Goal: Leave review/rating: Share an evaluation or opinion about a product, service, or content

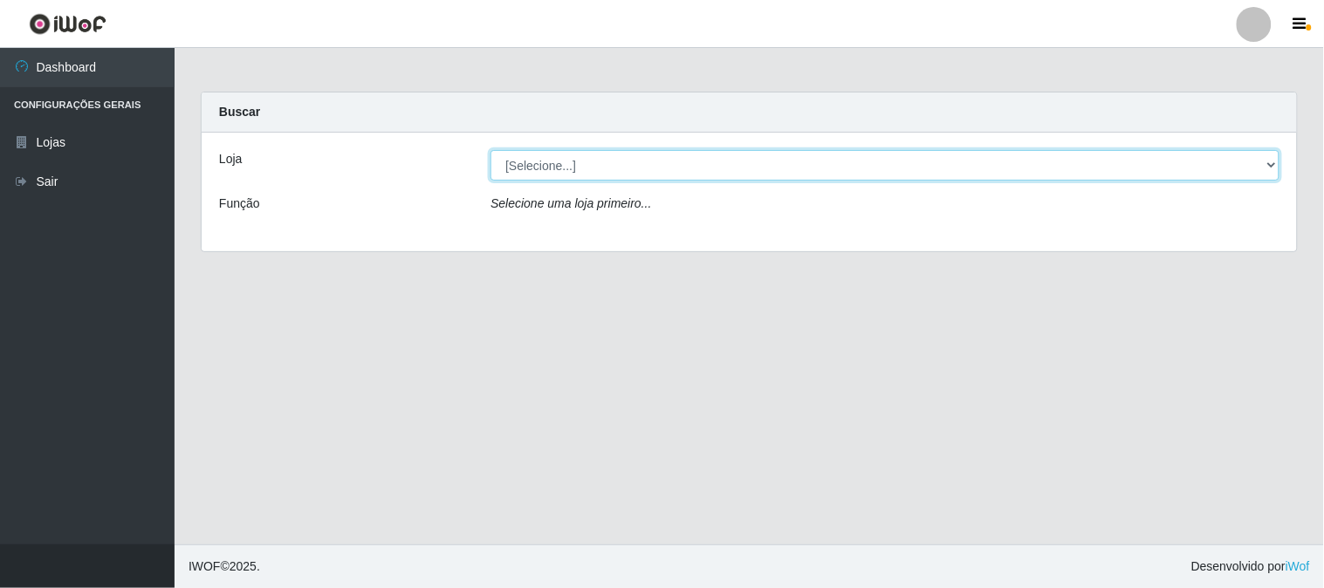
click at [1275, 162] on select "[Selecione...] Super Vilton" at bounding box center [884, 165] width 789 height 31
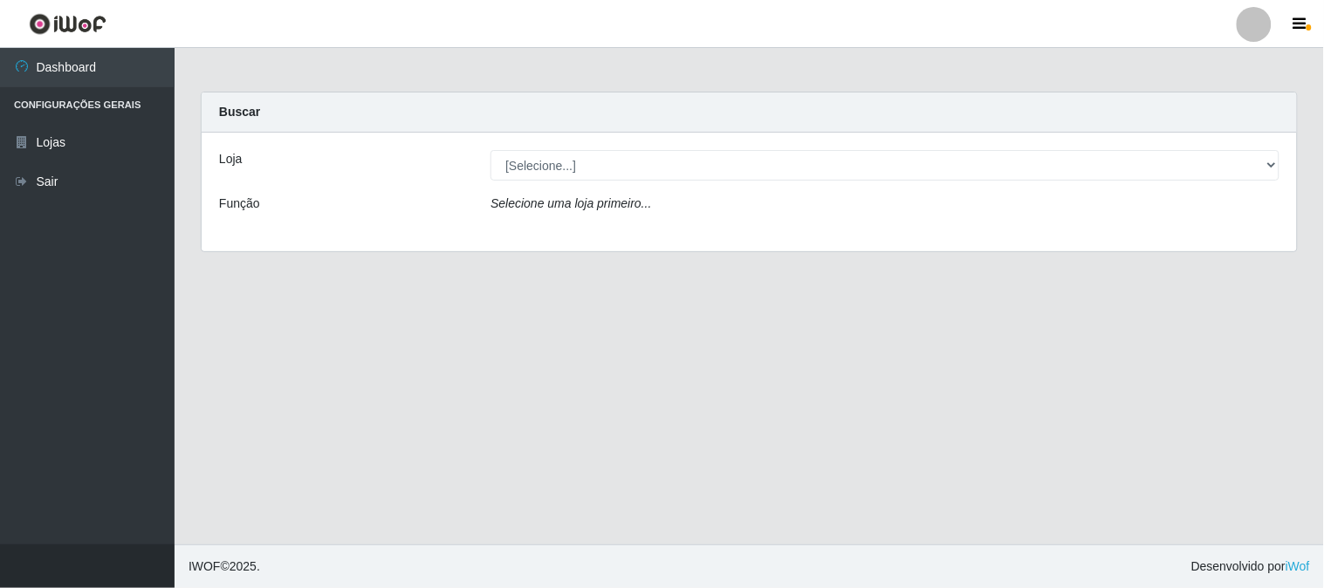
click at [1122, 240] on div "Loja [Selecione...] Super Vilton Função Selecione uma loja primeiro..." at bounding box center [749, 192] width 1095 height 119
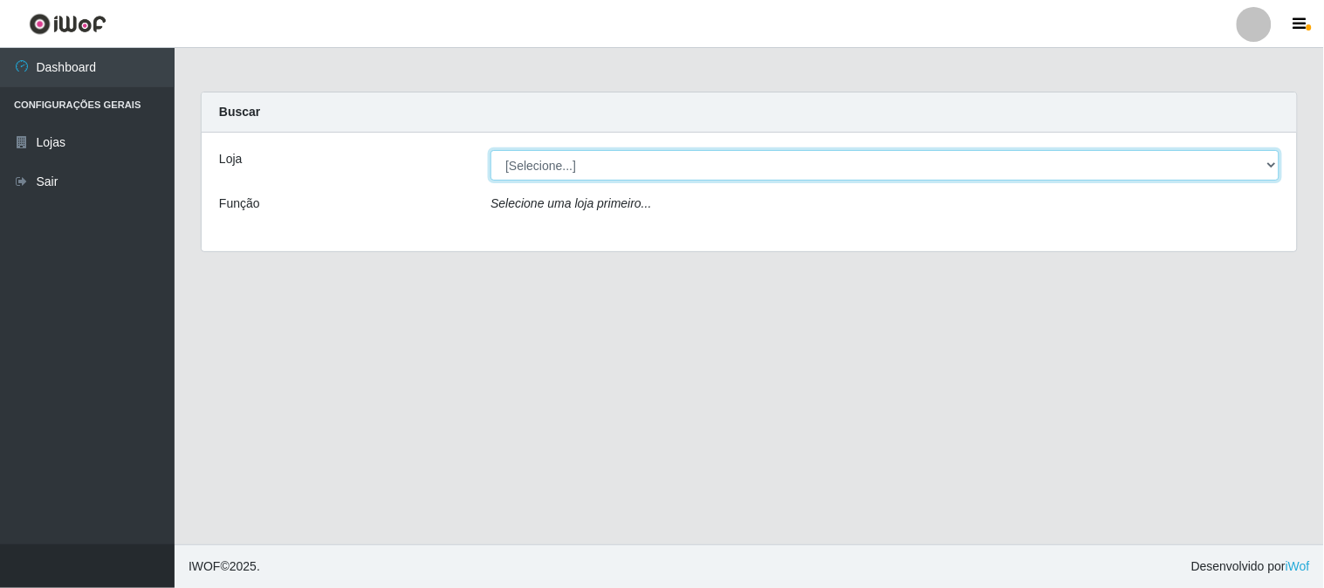
click at [1277, 167] on select "[Selecione...] Super Vilton" at bounding box center [884, 165] width 789 height 31
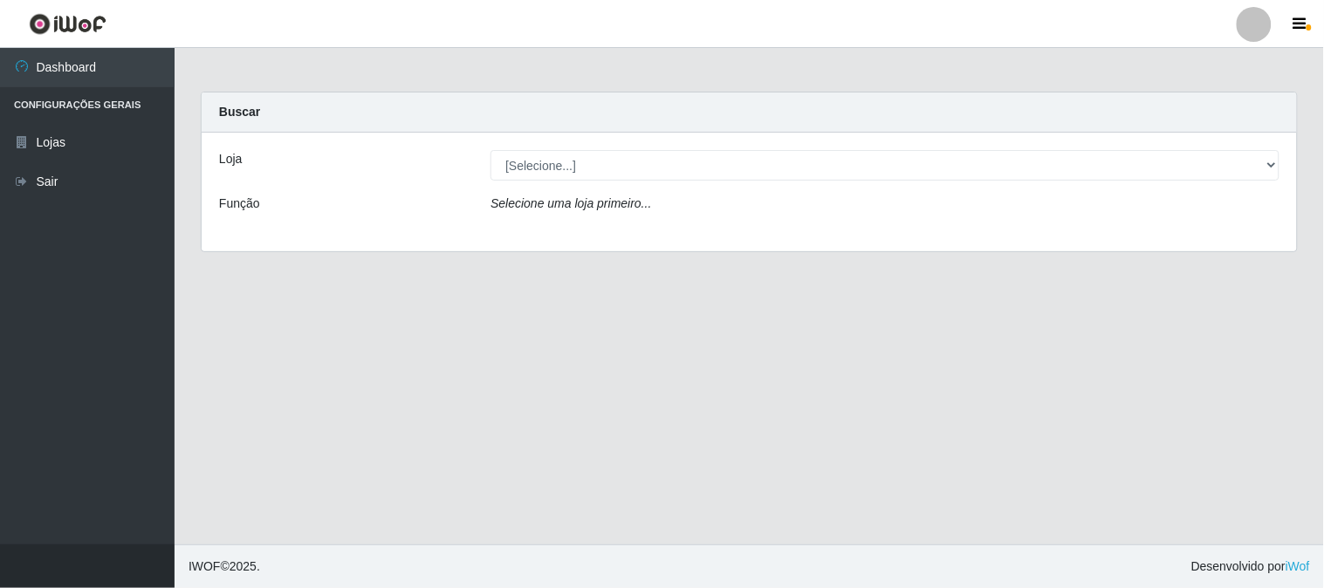
click at [816, 133] on div "Loja [Selecione...] Super Vilton Função Selecione uma loja primeiro..." at bounding box center [749, 192] width 1095 height 119
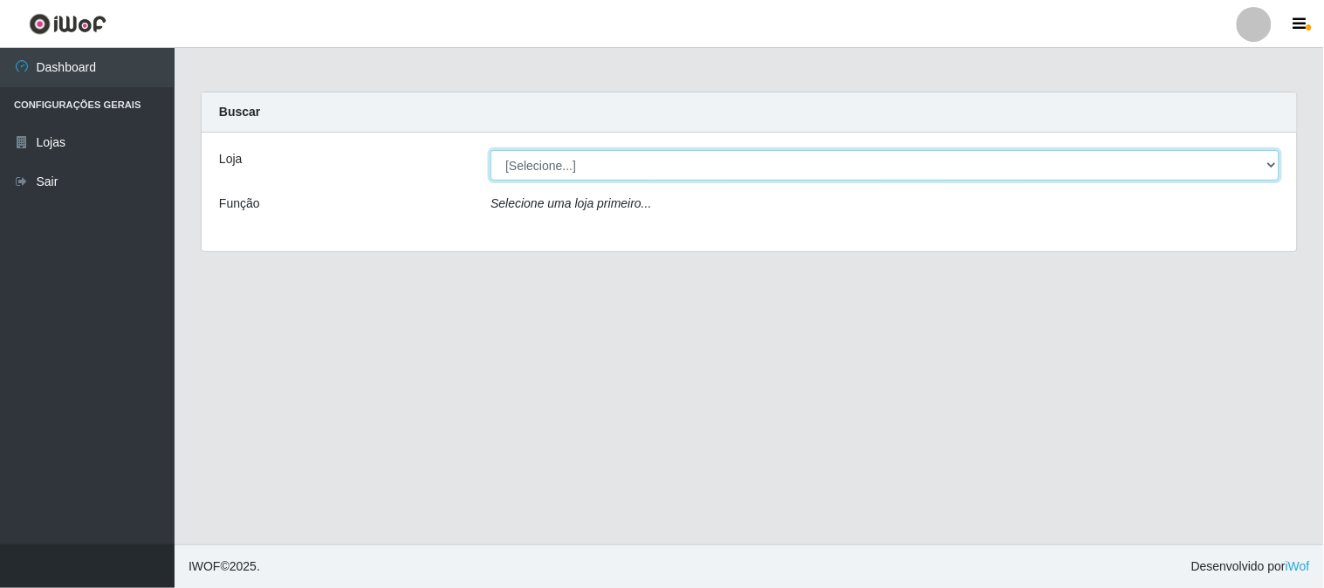
click at [1267, 168] on select "[Selecione...] Super Vilton" at bounding box center [884, 165] width 789 height 31
select select "379"
click at [490, 150] on select "[Selecione...] Super Vilton" at bounding box center [884, 165] width 789 height 31
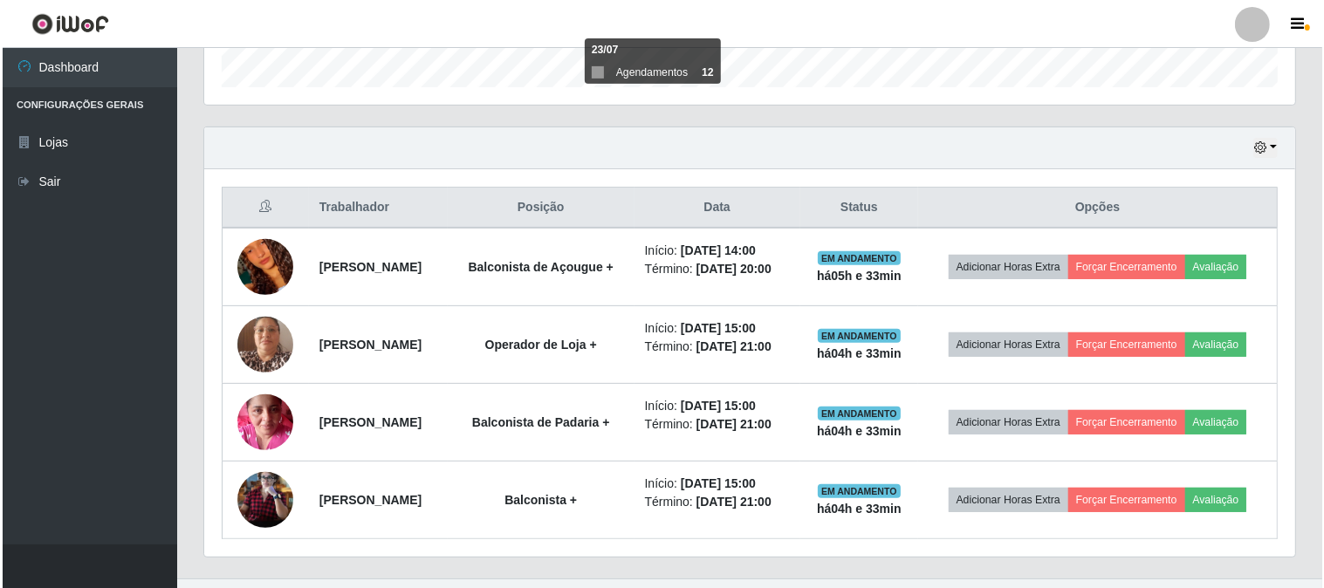
scroll to position [571, 0]
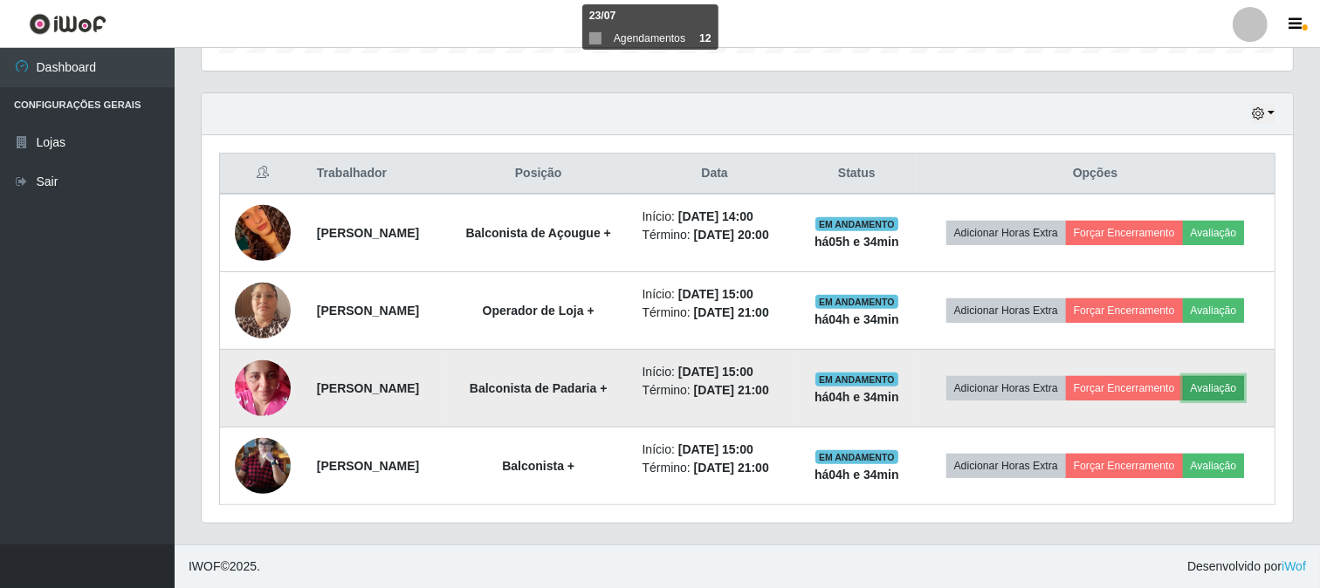
click at [1241, 389] on button "Avaliação" at bounding box center [1214, 388] width 62 height 24
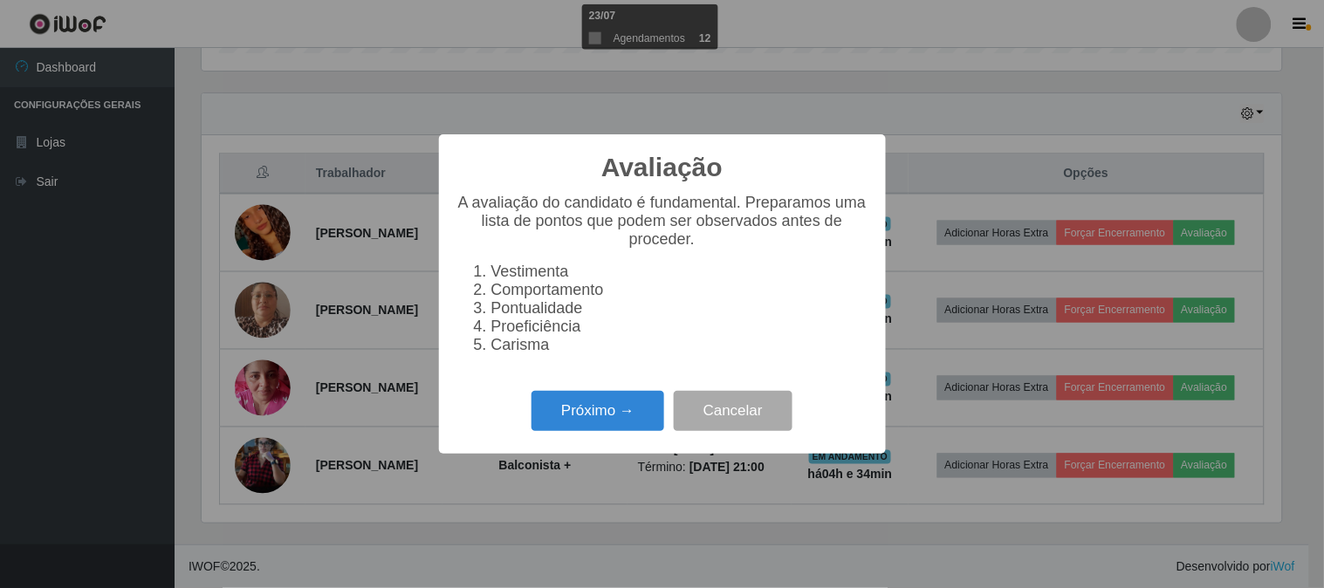
scroll to position [361, 1080]
click at [596, 411] on button "Próximo →" at bounding box center [597, 411] width 133 height 41
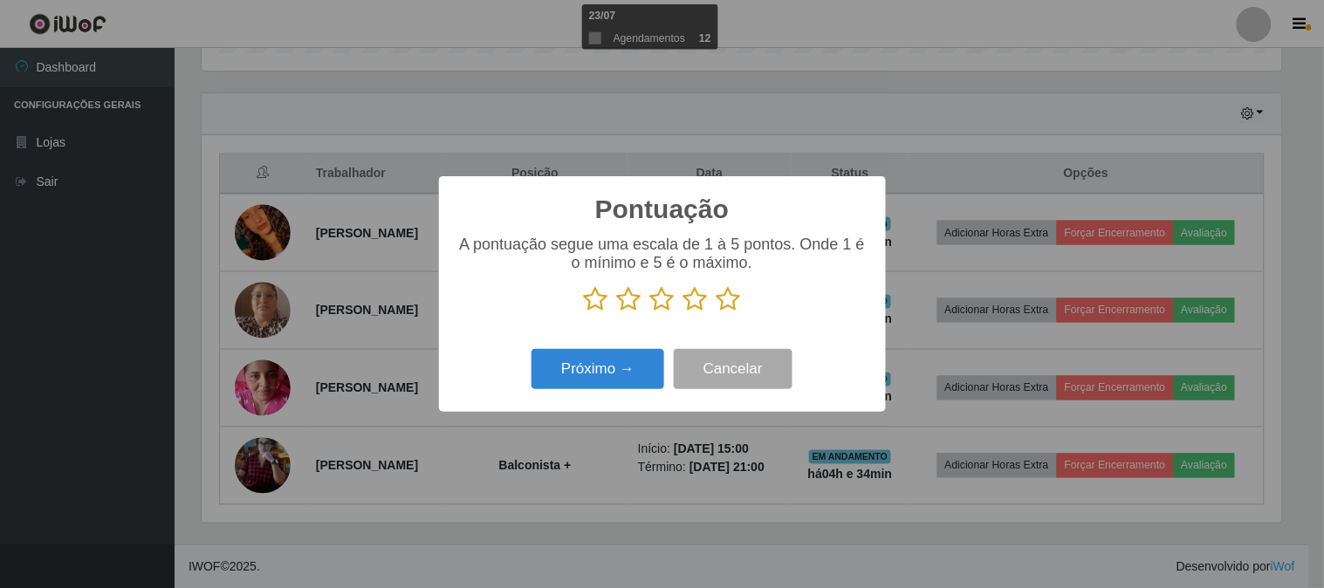
click at [592, 305] on icon at bounding box center [596, 299] width 24 height 26
click at [584, 312] on input "radio" at bounding box center [584, 312] width 0 height 0
click at [613, 368] on button "Próximo →" at bounding box center [597, 369] width 133 height 41
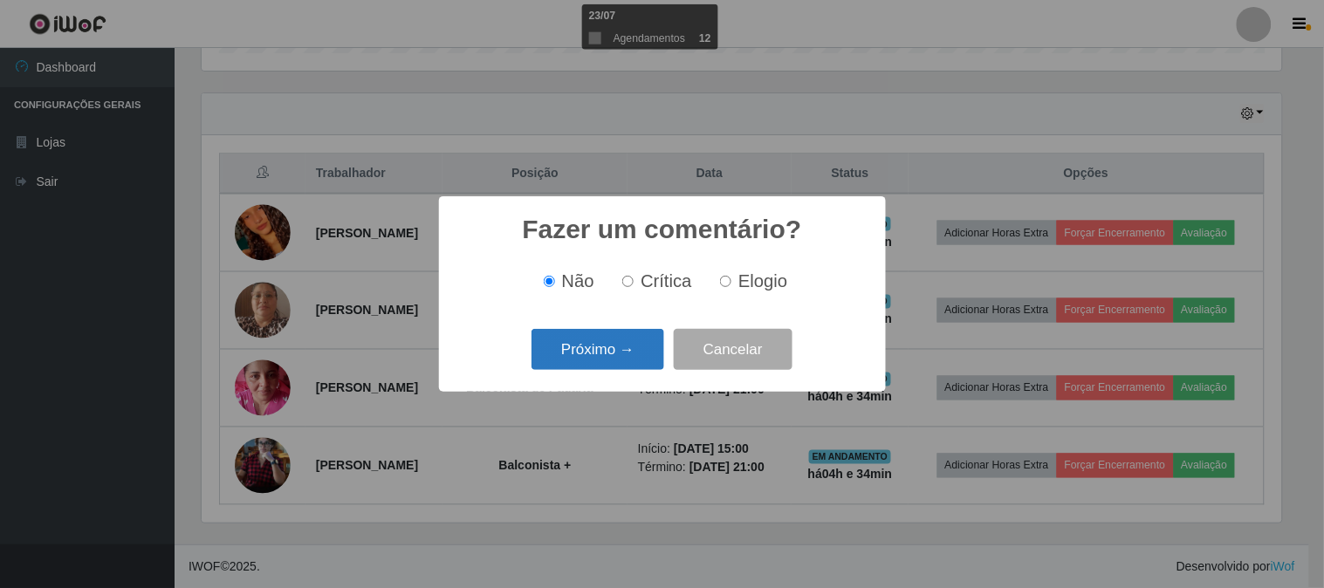
click at [611, 353] on button "Próximo →" at bounding box center [597, 349] width 133 height 41
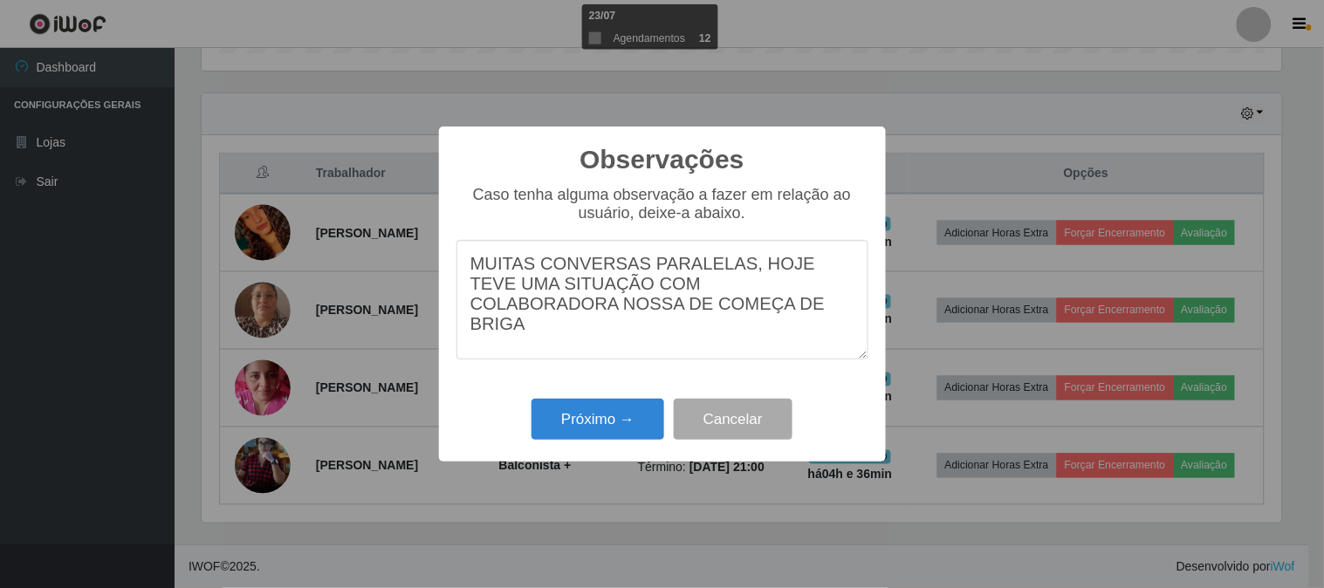
click at [571, 312] on textarea "MUITAS CONVERSAS PARALELAS, HOJE TEVE UMA SITUAÇÃO COM COLABORADORA NOSSA DE CO…" at bounding box center [662, 300] width 412 height 120
click at [684, 317] on textarea "MUITAS CONVERSAS PARALELAS, HOJE TEVE UMA SITUAÇÃO COM COLABORADORA NOSSA DE CO…" at bounding box center [662, 300] width 412 height 120
type textarea "MUITAS CONVERSAS PARALELAS, HOJE TEVE UMA SITUAÇÃO COM COLABORADORA NOSSA DE CO…"
click at [593, 412] on button "Próximo →" at bounding box center [597, 419] width 133 height 41
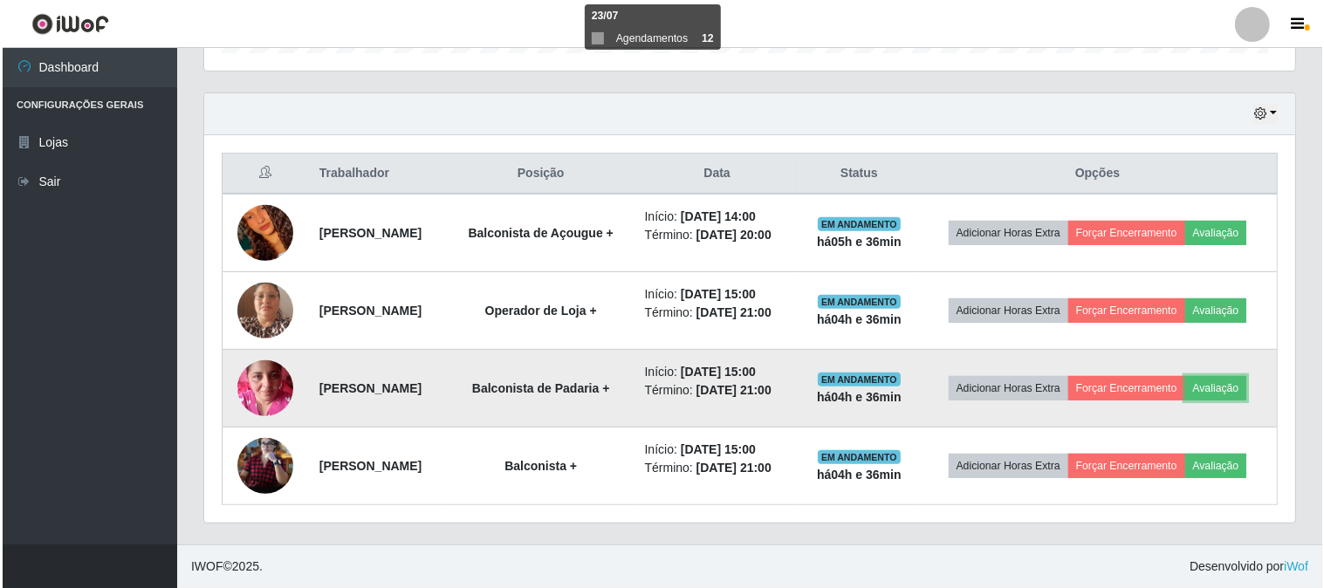
scroll to position [361, 1091]
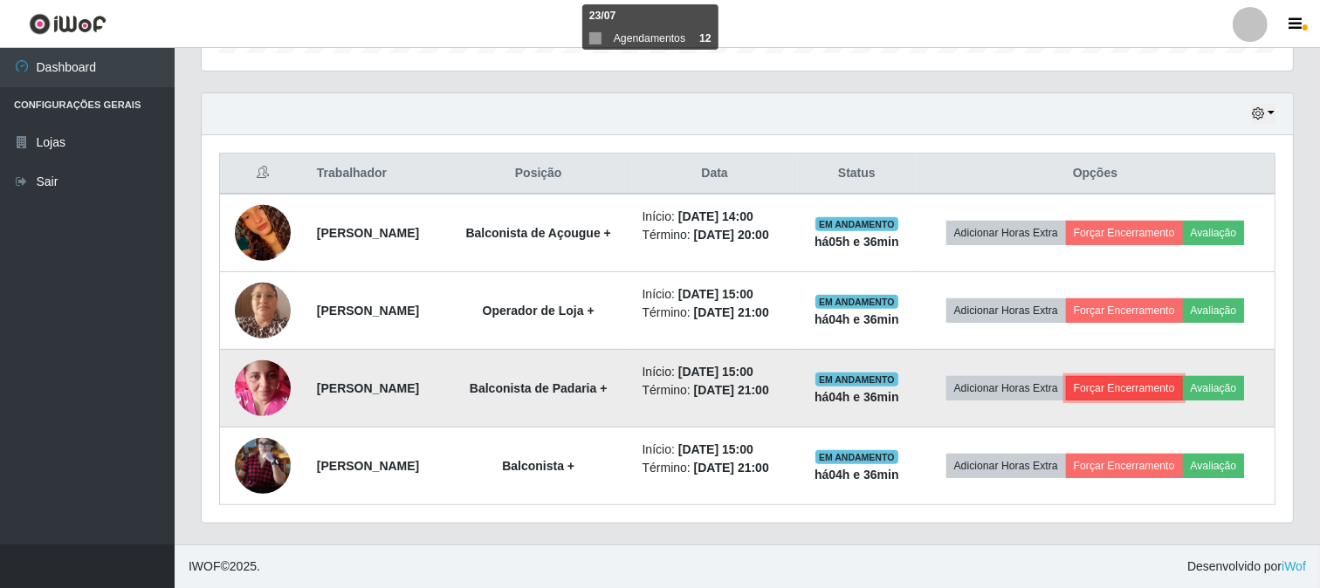
click at [1155, 378] on button "Forçar Encerramento" at bounding box center [1124, 388] width 117 height 24
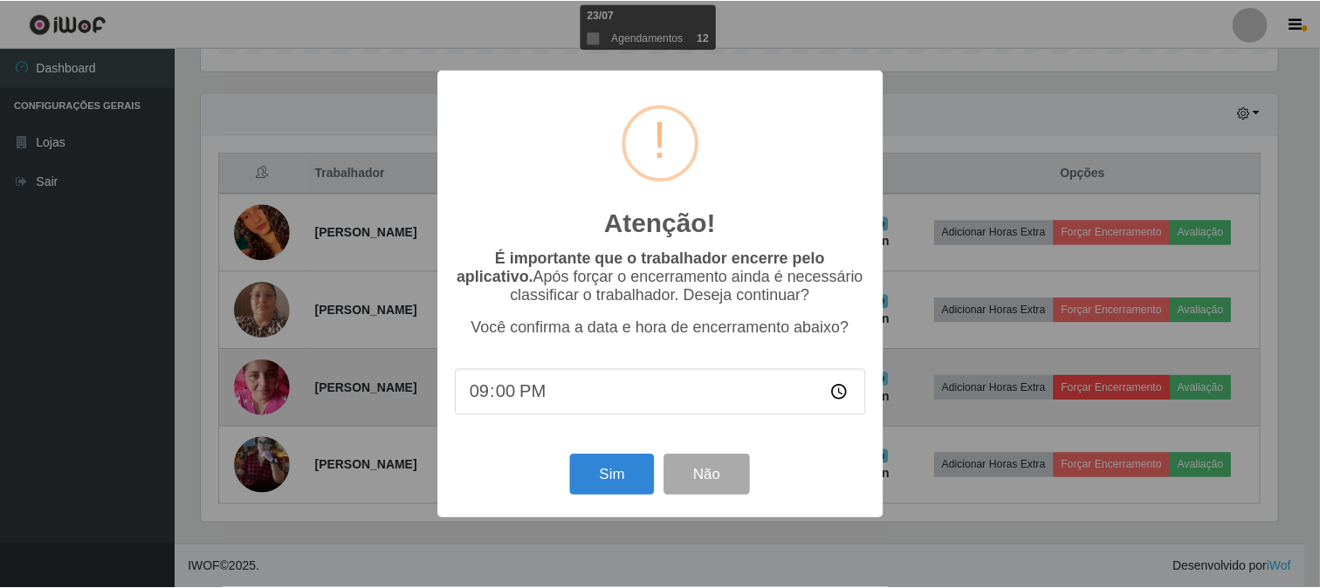
scroll to position [361, 1080]
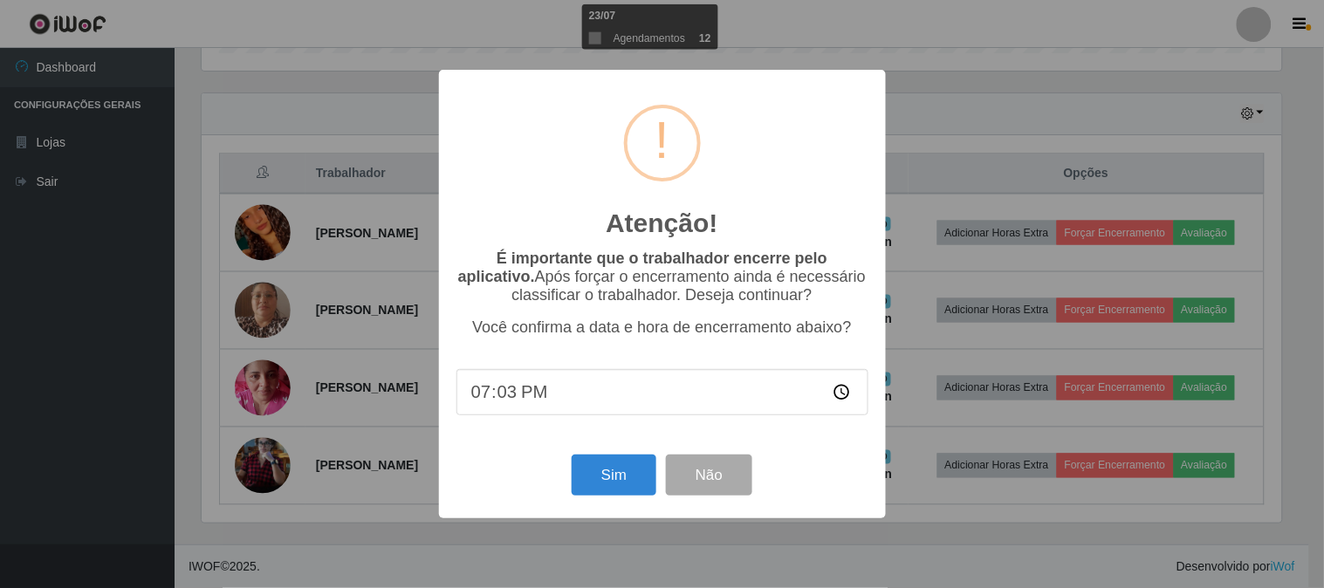
type input "19:34"
click at [600, 478] on button "Sim" at bounding box center [614, 475] width 85 height 41
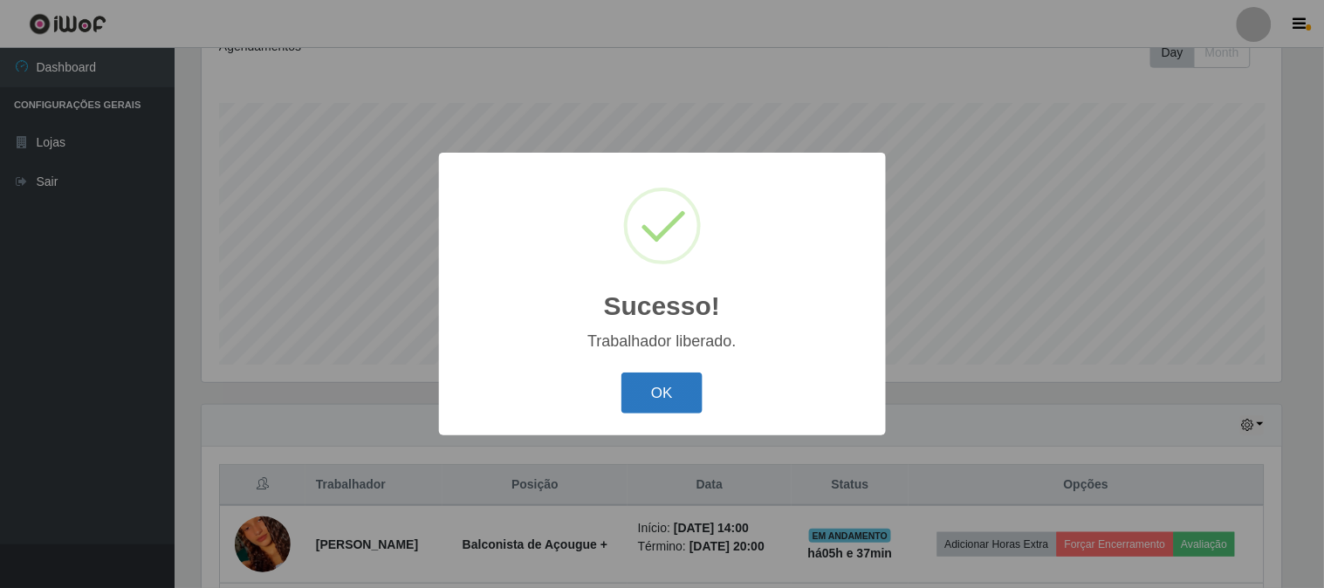
click at [667, 398] on button "OK" at bounding box center [661, 393] width 81 height 41
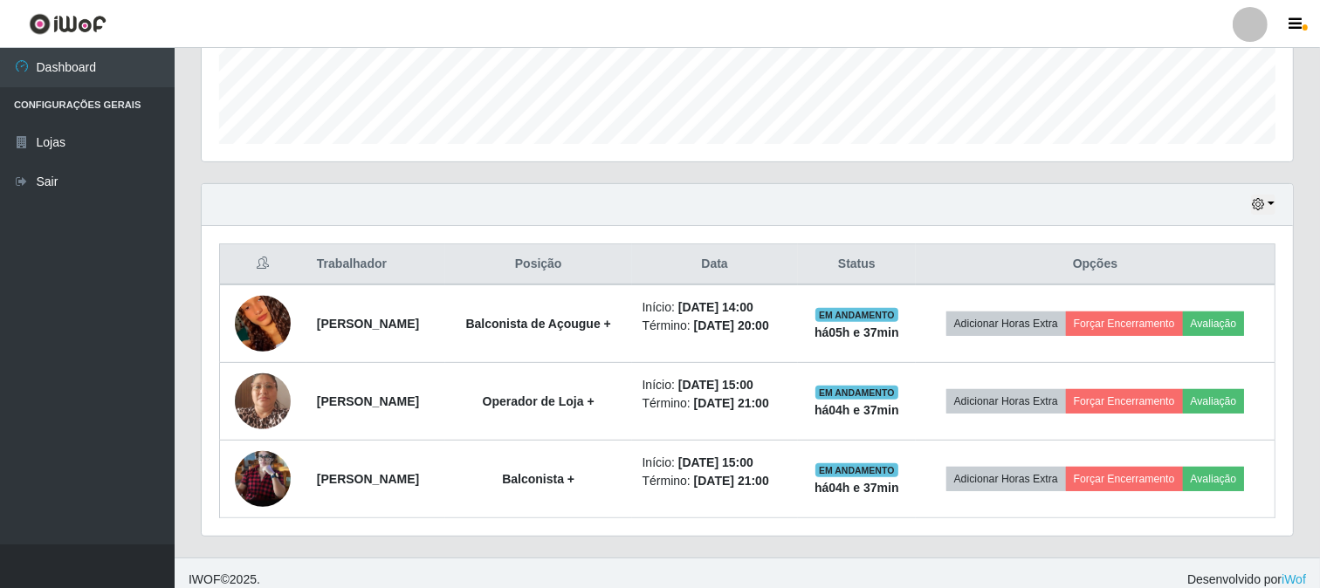
scroll to position [493, 0]
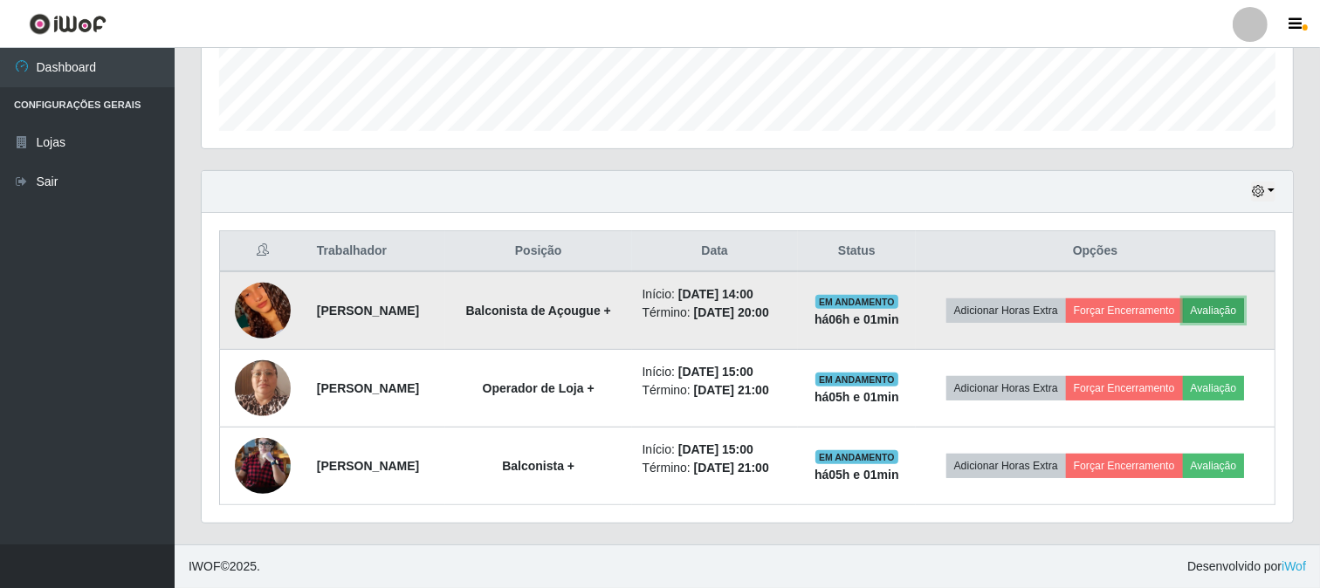
click at [1216, 308] on button "Avaliação" at bounding box center [1214, 310] width 62 height 24
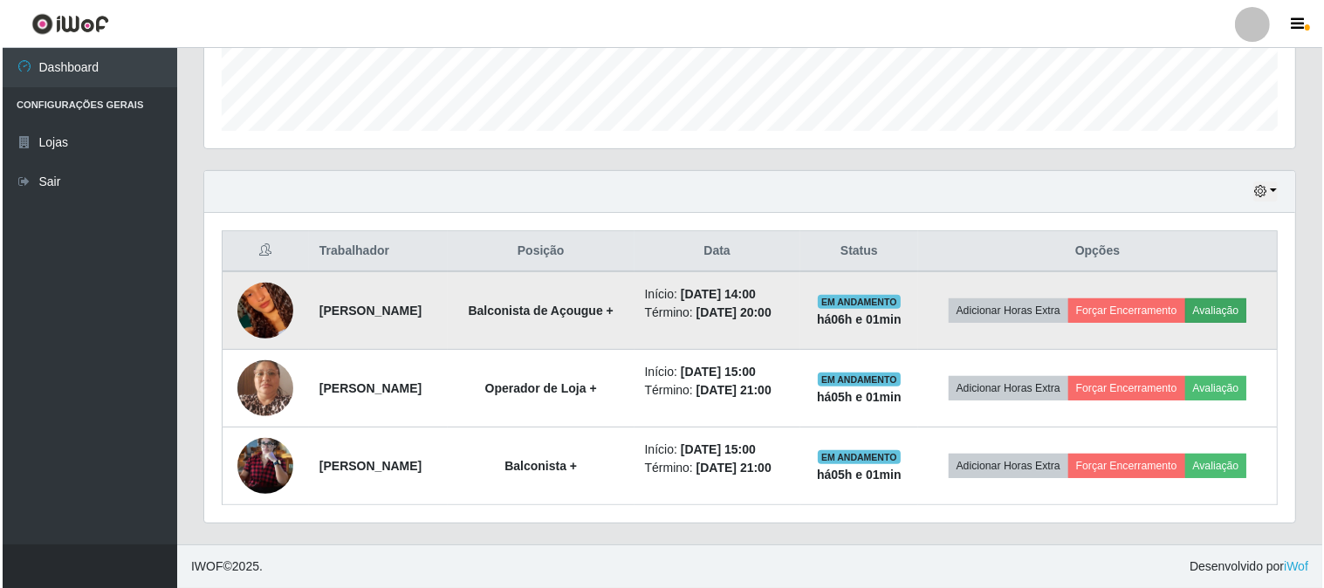
scroll to position [361, 1080]
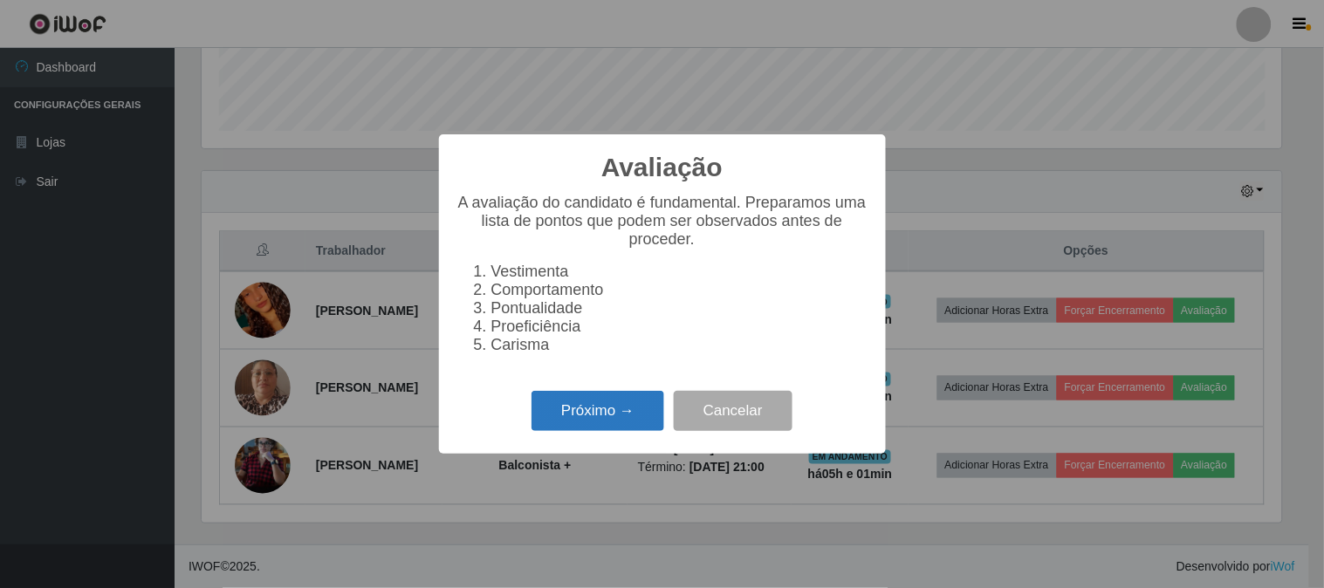
click at [578, 423] on button "Próximo →" at bounding box center [597, 411] width 133 height 41
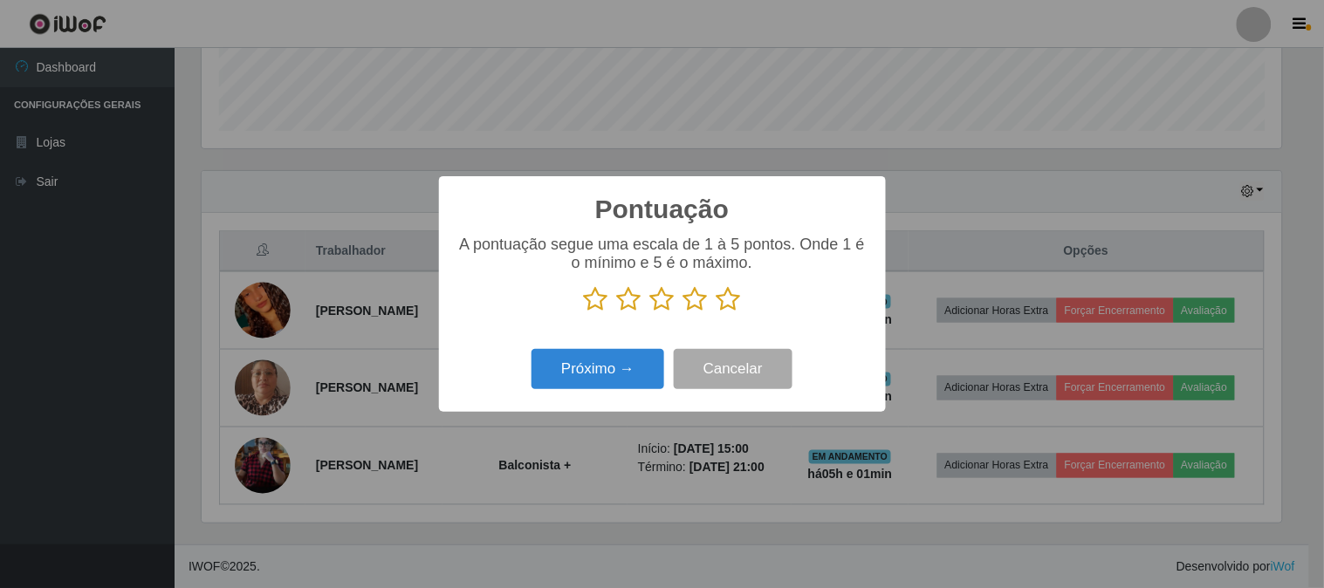
click at [725, 301] on icon at bounding box center [729, 299] width 24 height 26
click at [717, 312] on input "radio" at bounding box center [717, 312] width 0 height 0
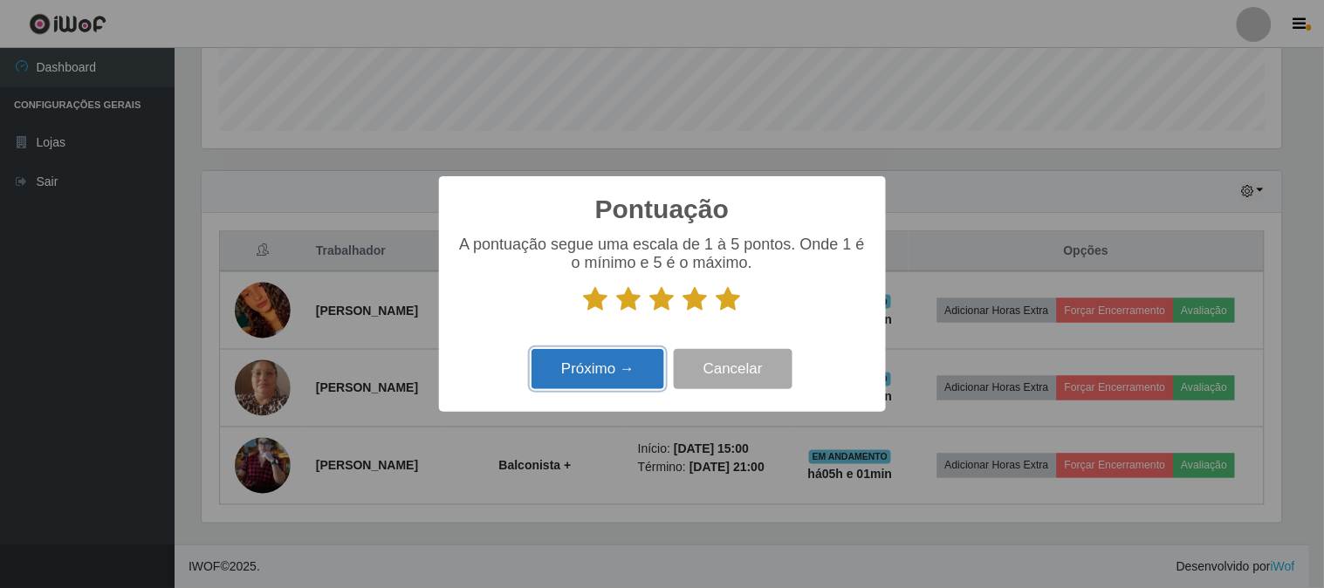
click at [633, 371] on button "Próximo →" at bounding box center [597, 369] width 133 height 41
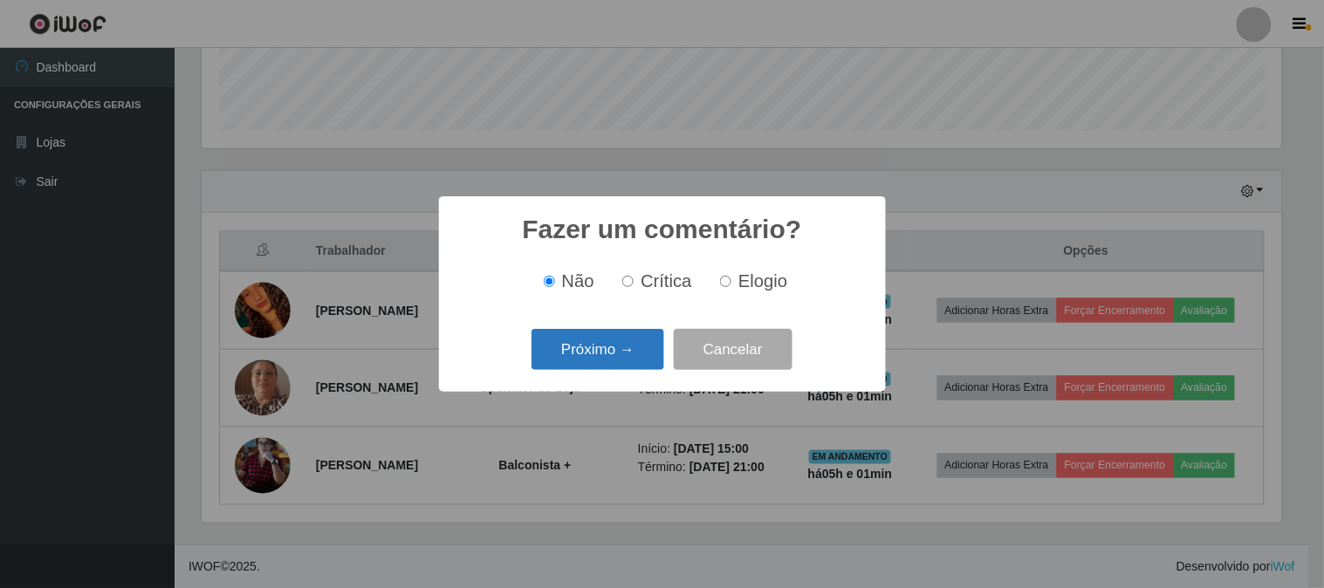
click at [617, 338] on button "Próximo →" at bounding box center [597, 349] width 133 height 41
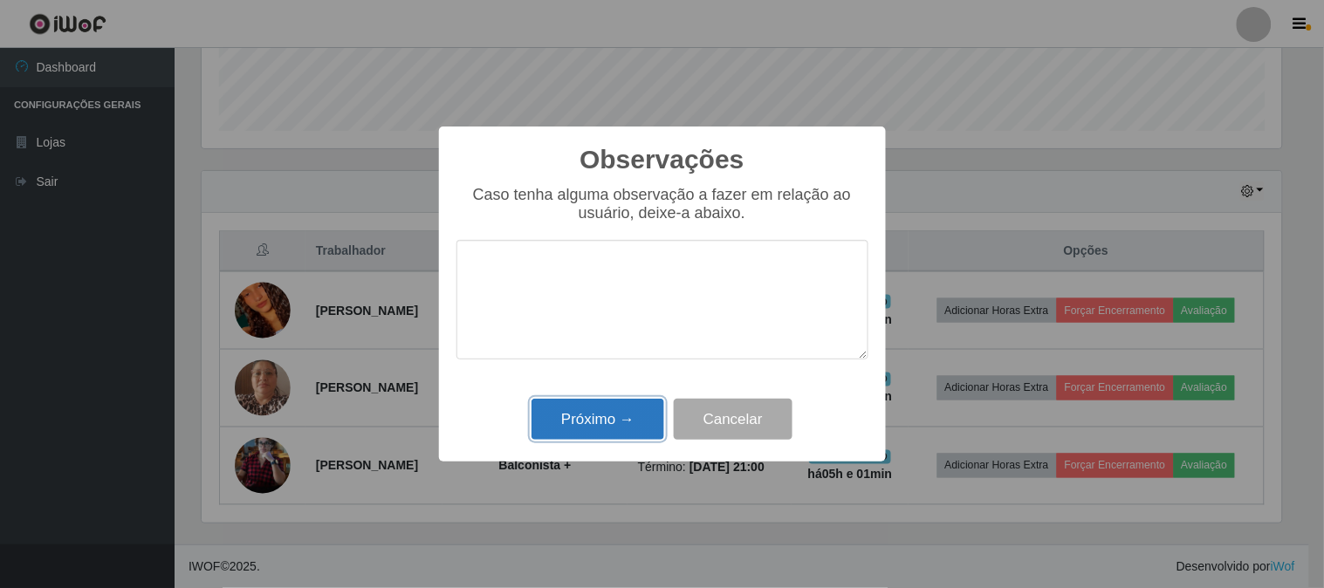
click at [600, 422] on button "Próximo →" at bounding box center [597, 419] width 133 height 41
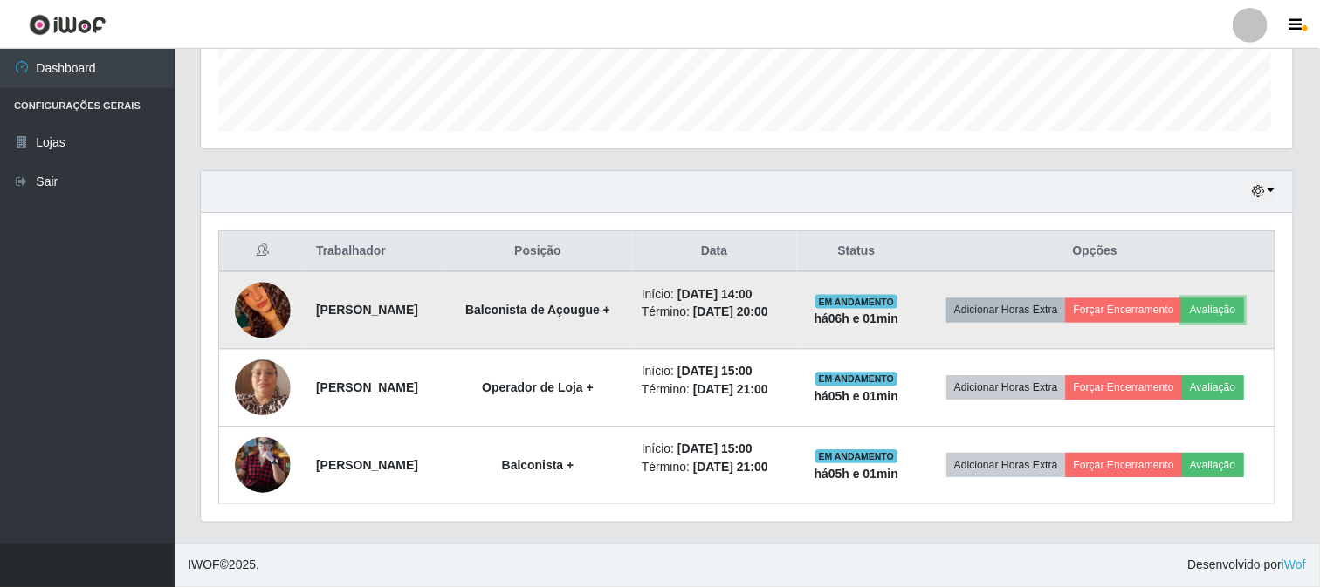
scroll to position [361, 1091]
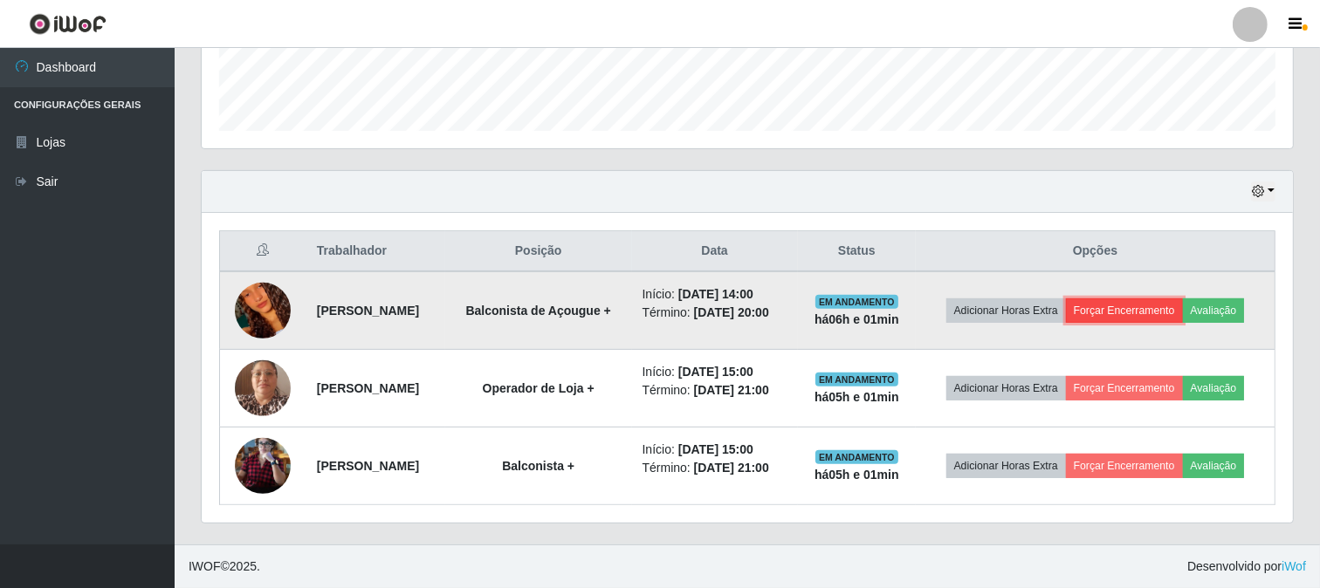
click at [1135, 306] on button "Forçar Encerramento" at bounding box center [1124, 310] width 117 height 24
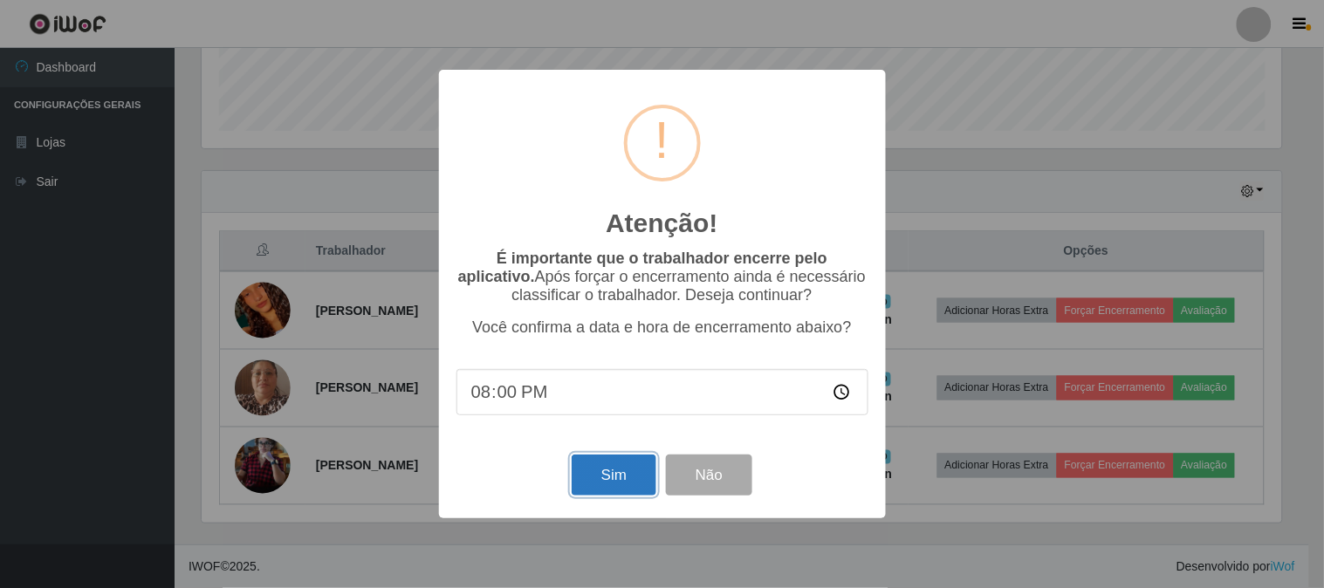
click at [598, 490] on button "Sim" at bounding box center [614, 475] width 85 height 41
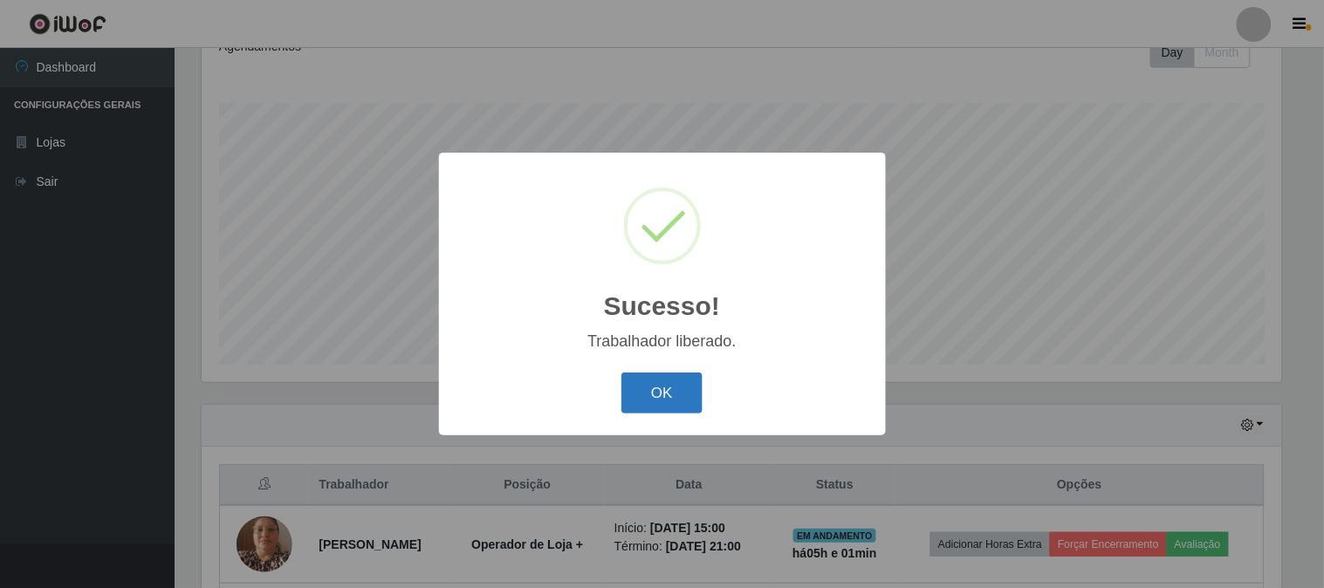
click at [668, 384] on button "OK" at bounding box center [661, 393] width 81 height 41
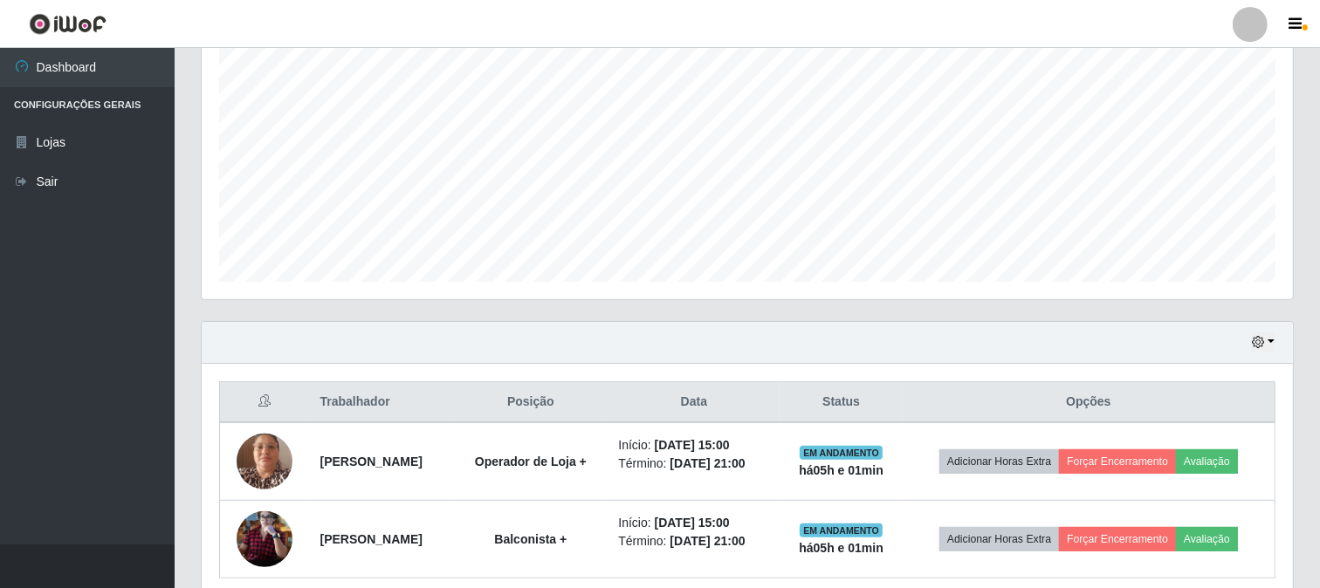
scroll to position [415, 0]
